Goal: Learn about a topic

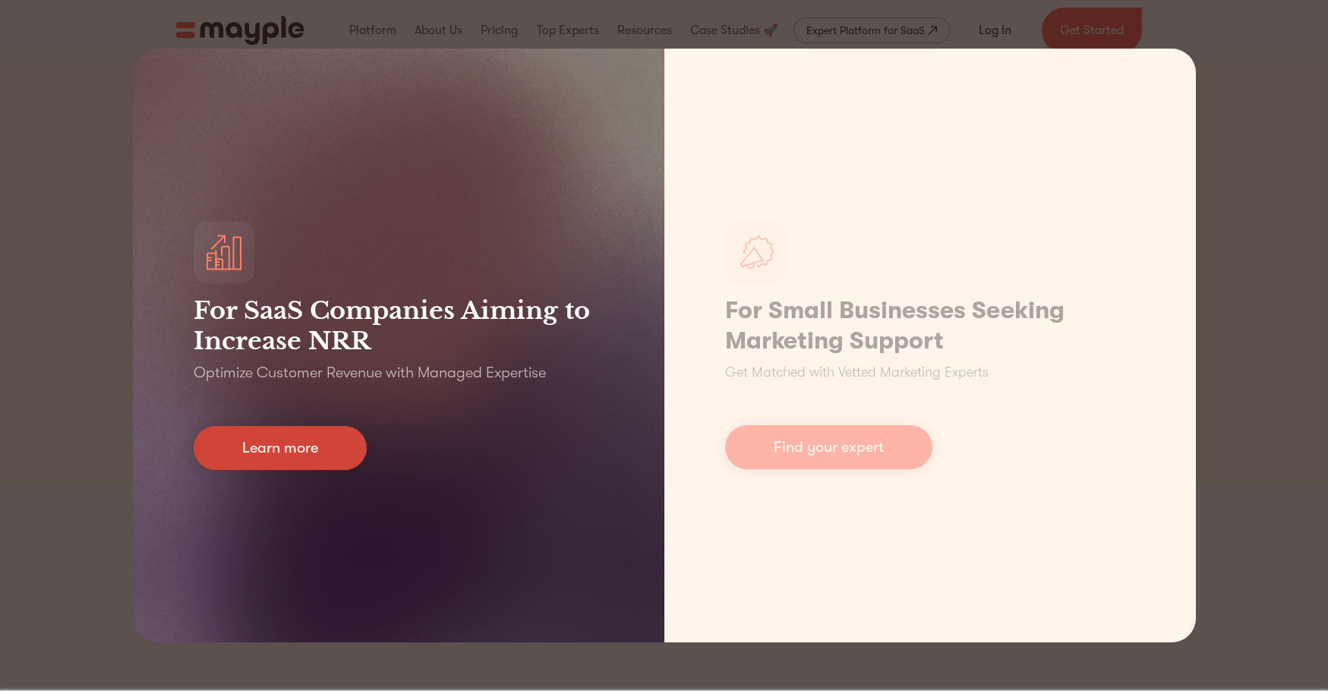
click at [323, 452] on link "Learn more" at bounding box center [280, 448] width 173 height 44
click at [290, 447] on link "Learn more" at bounding box center [280, 448] width 173 height 44
